Goal: Task Accomplishment & Management: Manage account settings

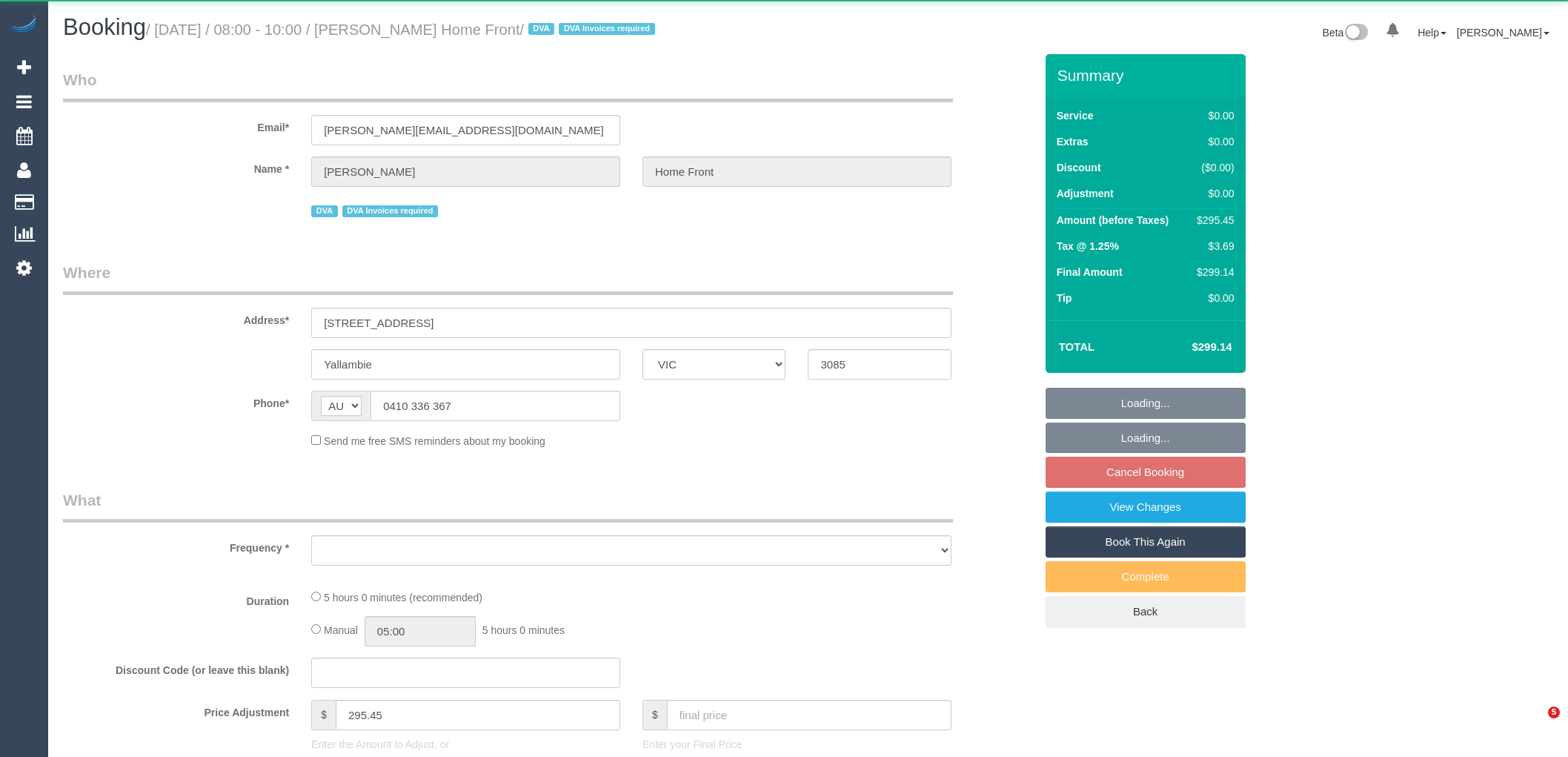
select select "VIC"
select select "300"
select select "number:28"
select select "number:14"
select select "number:19"
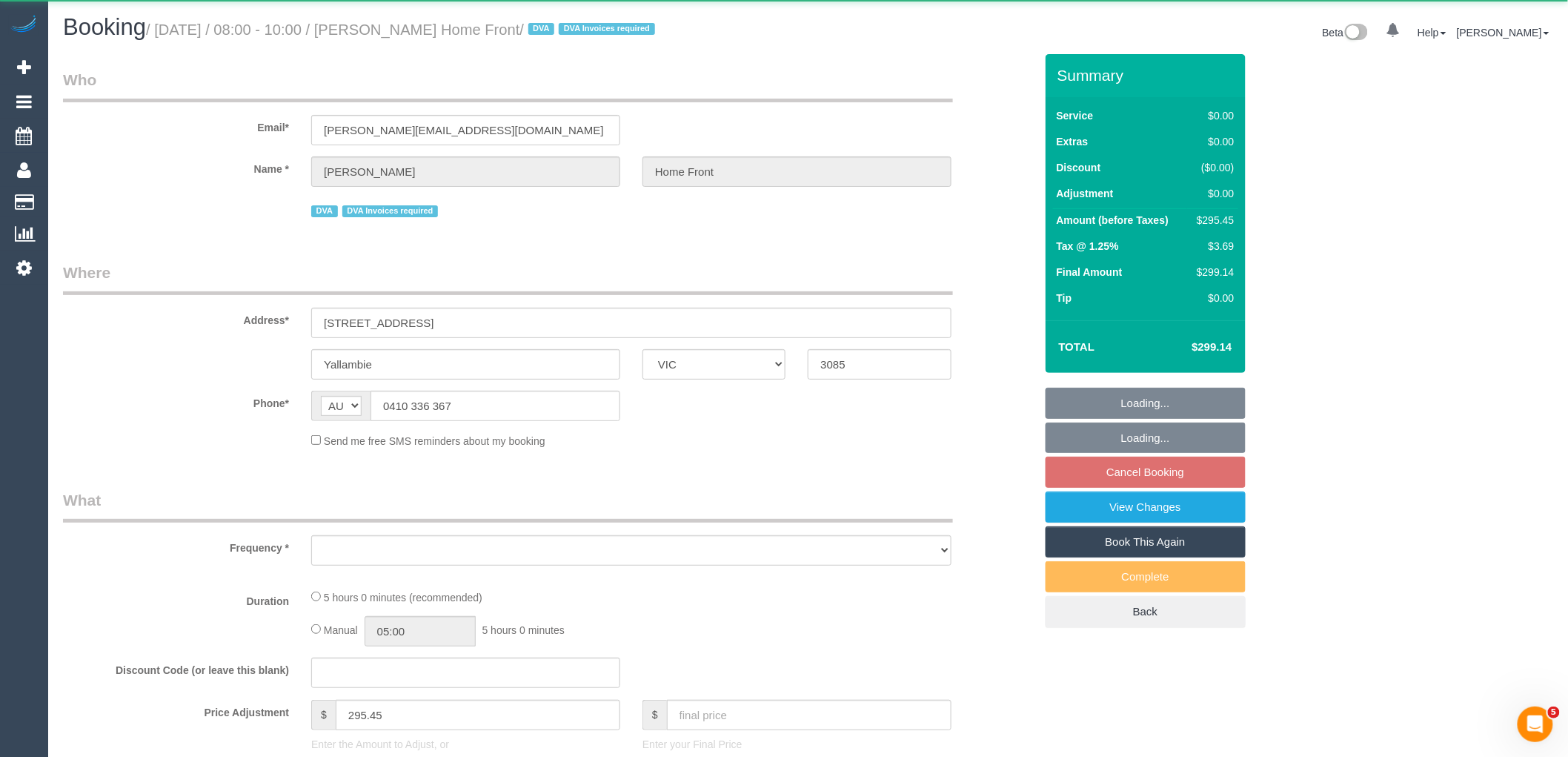
select select "number:36"
select select "number:35"
select select "number:13"
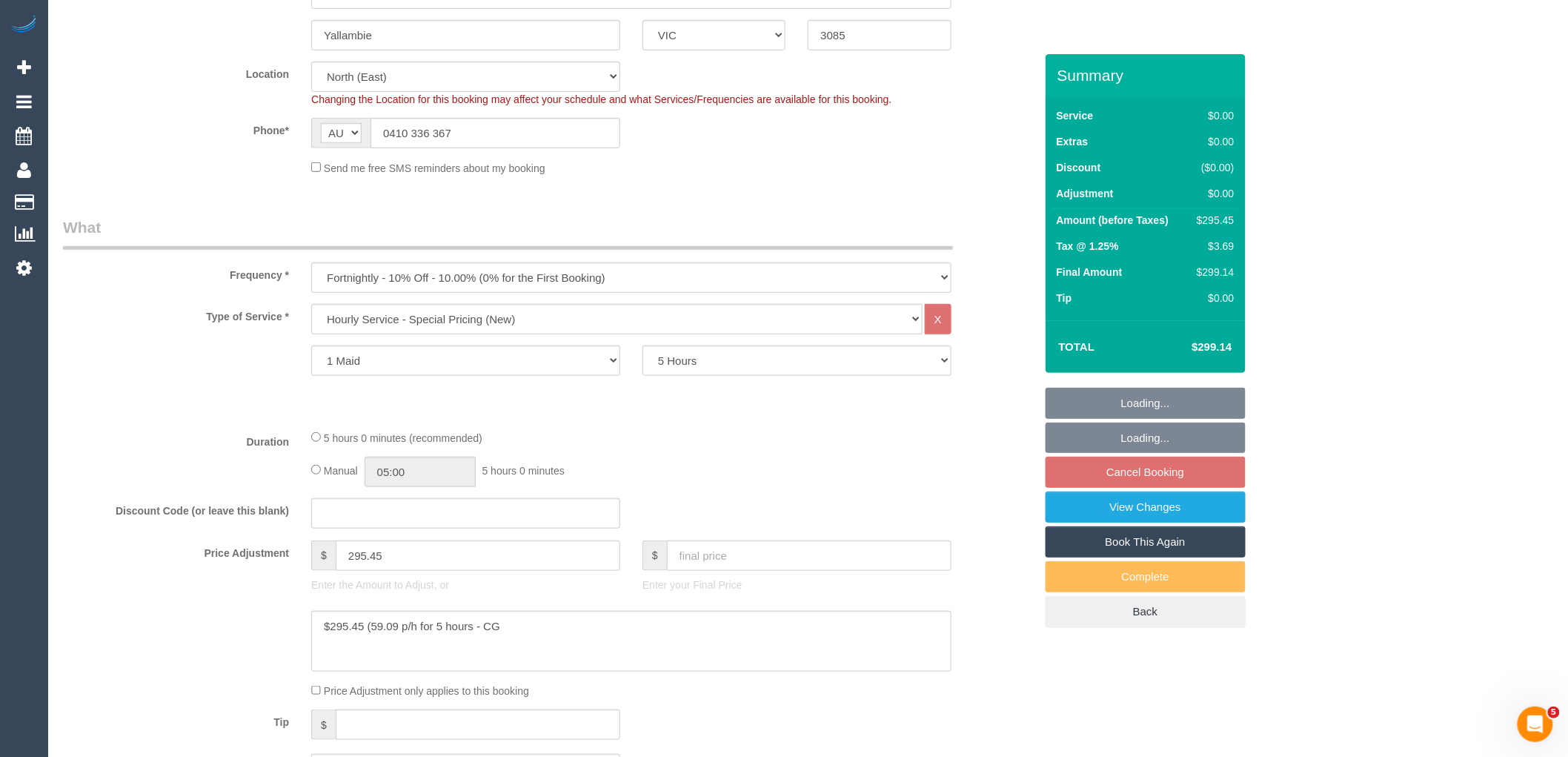
select select "object:1439"
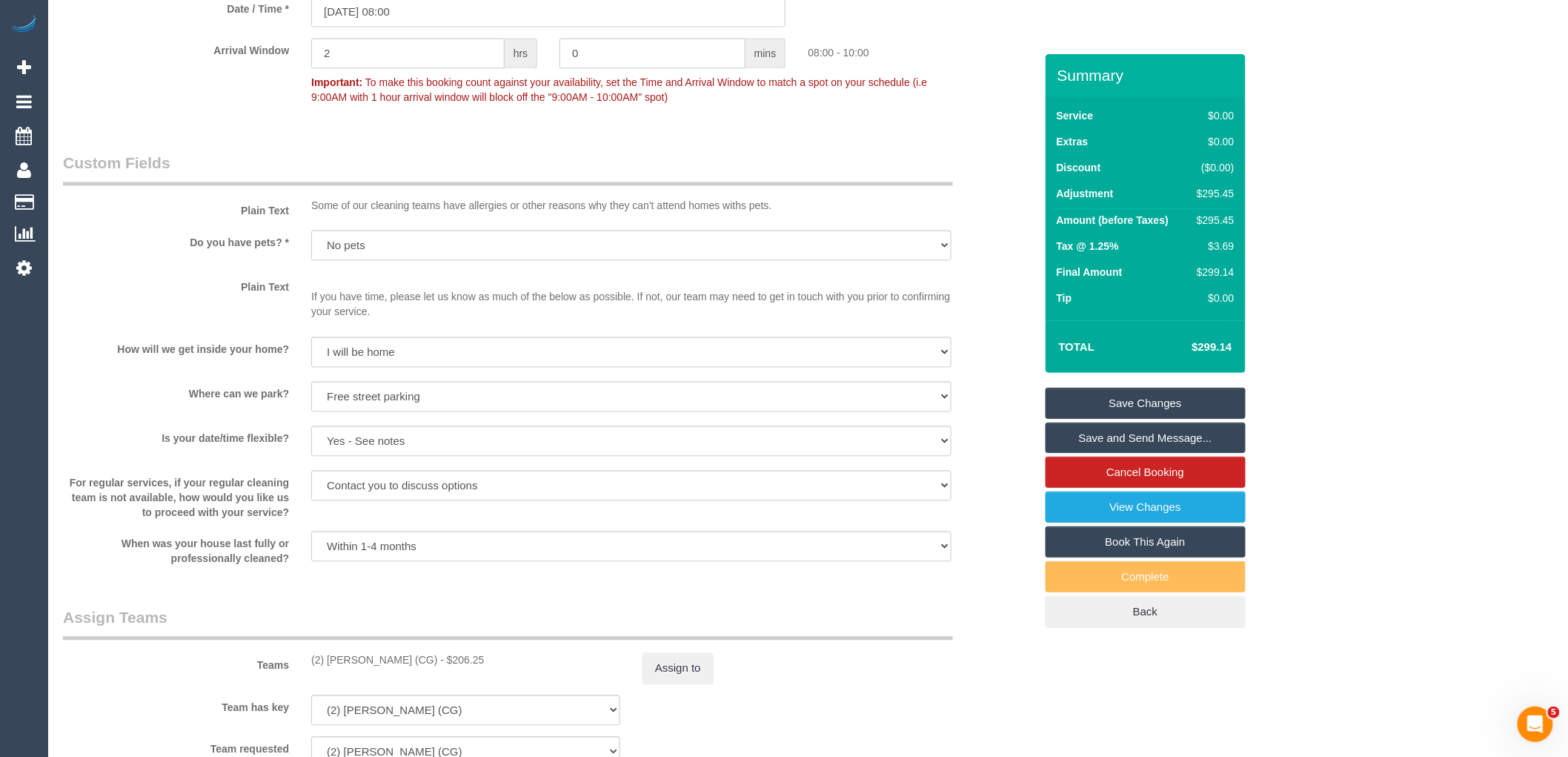
scroll to position [576, 0]
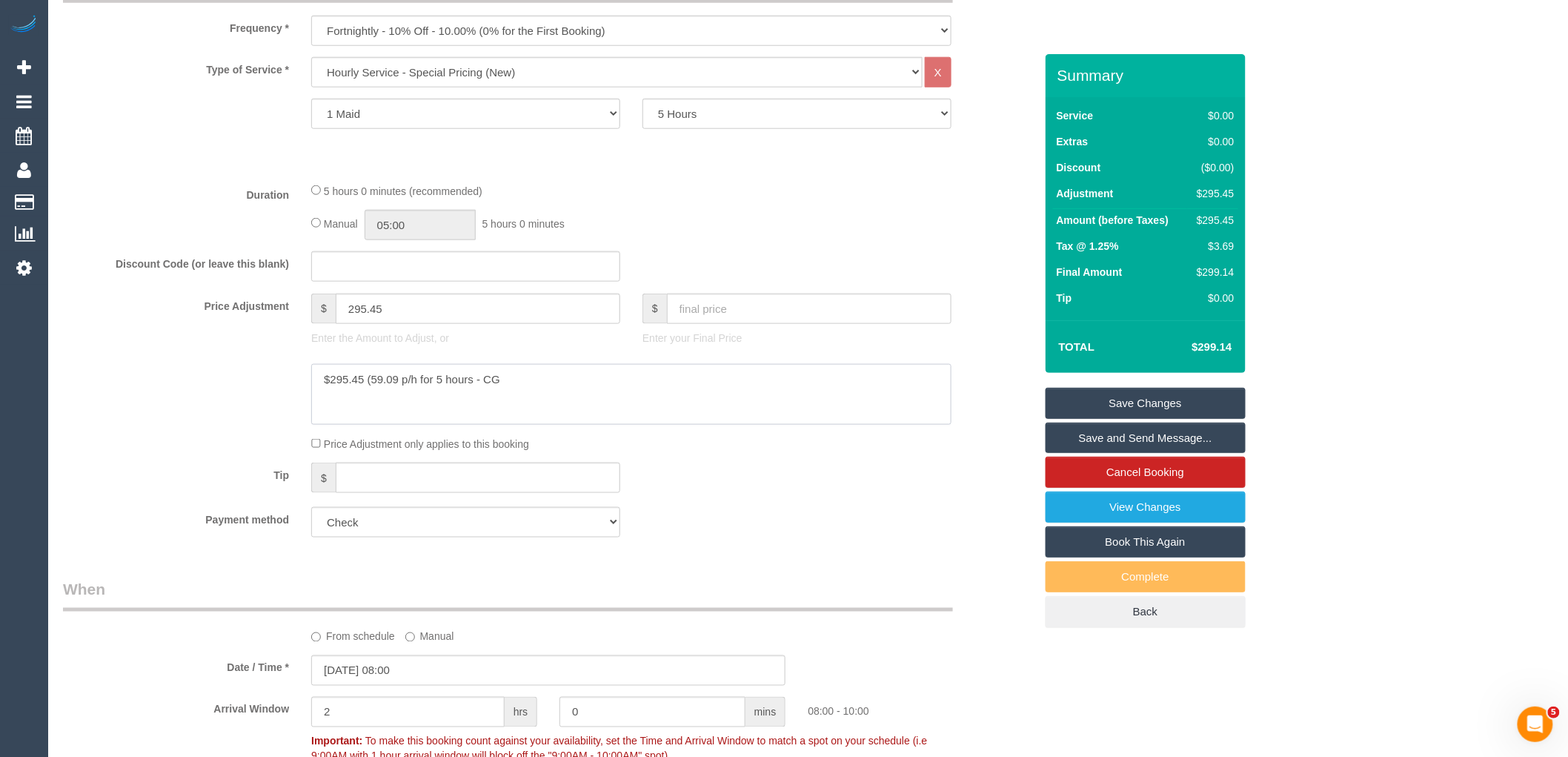
drag, startPoint x: 417, startPoint y: 380, endPoint x: 371, endPoint y: 380, distance: 46.0
click at [371, 380] on textarea at bounding box center [631, 394] width 640 height 61
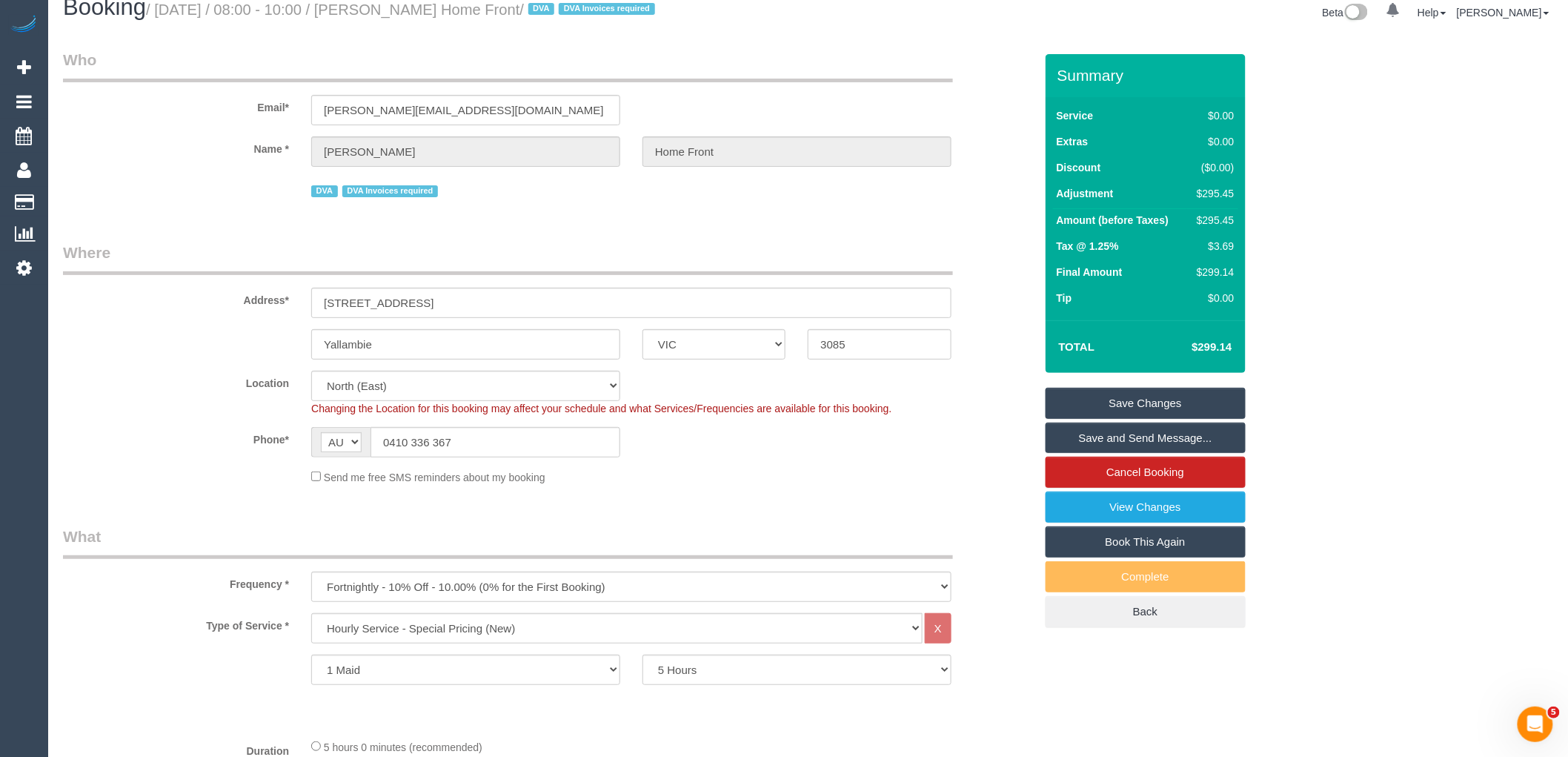
scroll to position [0, 0]
